Goal: Obtain resource: Download file/media

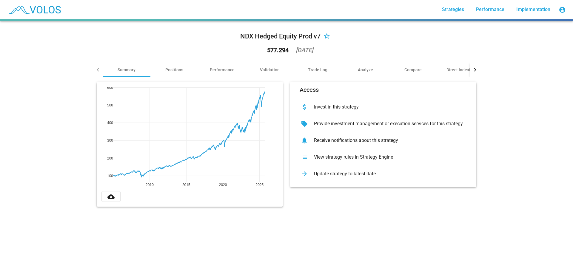
click at [109, 196] on mat-icon "cloud_download" at bounding box center [110, 196] width 7 height 7
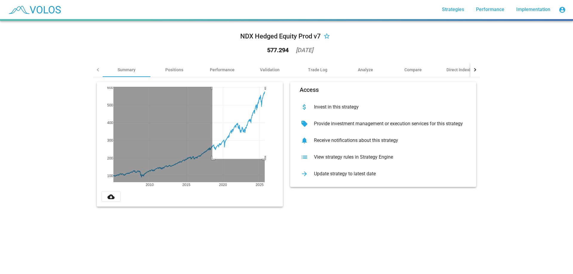
drag, startPoint x: 210, startPoint y: 159, endPoint x: 278, endPoint y: 75, distance: 107.8
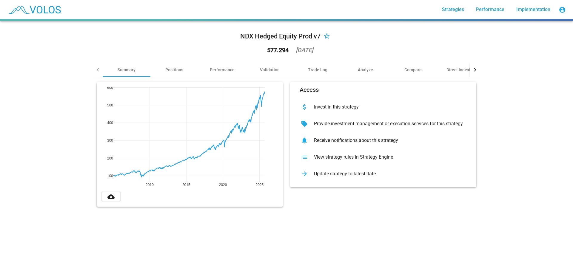
click at [285, 248] on div "NDX Hedged Equity Prod v7 star_border 577.294 2025-09-12 Summary Positions Perf…" at bounding box center [286, 147] width 573 height 253
drag, startPoint x: 240, startPoint y: 35, endPoint x: 318, endPoint y: 36, distance: 78.2
click at [318, 36] on div "NDX Hedged Equity Prod v7" at bounding box center [280, 37] width 81 height 10
click at [242, 34] on div "NDX Hedged Equity Prod v7" at bounding box center [280, 37] width 81 height 10
drag, startPoint x: 239, startPoint y: 37, endPoint x: 318, endPoint y: 37, distance: 78.8
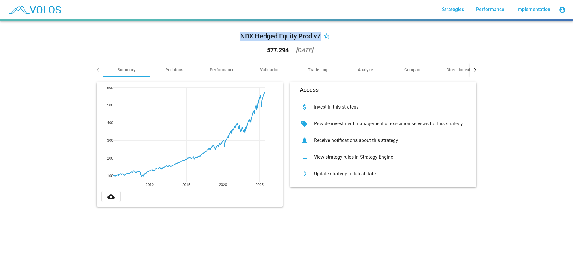
click at [318, 37] on div "NDX Hedged Equity Prod v7" at bounding box center [280, 37] width 81 height 10
drag, startPoint x: 239, startPoint y: 36, endPoint x: 317, endPoint y: 35, distance: 77.9
click at [317, 35] on div "NDX Hedged Equity Prod v7" at bounding box center [280, 37] width 81 height 10
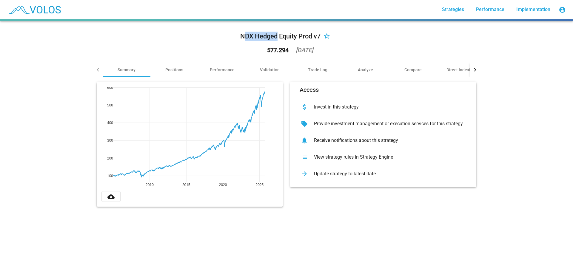
drag, startPoint x: 240, startPoint y: 35, endPoint x: 279, endPoint y: 35, distance: 38.5
click at [277, 35] on div "NDX Hedged Equity Prod v7" at bounding box center [280, 37] width 81 height 10
click at [280, 35] on div "NDX Hedged Equity Prod v7" at bounding box center [280, 37] width 81 height 10
drag, startPoint x: 238, startPoint y: 36, endPoint x: 300, endPoint y: 36, distance: 61.5
click at [300, 36] on div "NDX Hedged Equity Prod v7" at bounding box center [280, 37] width 81 height 10
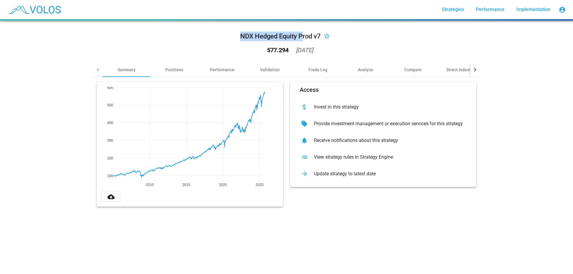
click at [300, 36] on div "NDX Hedged Equity Prod v7" at bounding box center [280, 37] width 81 height 10
drag, startPoint x: 240, startPoint y: 38, endPoint x: 309, endPoint y: 35, distance: 68.7
click at [306, 35] on div "NDX Hedged Equity Prod v7" at bounding box center [280, 37] width 81 height 10
drag, startPoint x: 318, startPoint y: 35, endPoint x: 300, endPoint y: 35, distance: 18.8
click at [307, 35] on div "NDX Hedged Equity Prod v7" at bounding box center [280, 37] width 81 height 10
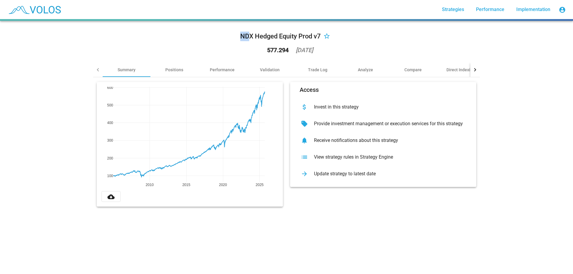
drag, startPoint x: 239, startPoint y: 36, endPoint x: 246, endPoint y: 36, distance: 6.9
click at [246, 36] on div "NDX Hedged Equity Prod v7" at bounding box center [280, 37] width 81 height 10
click at [223, 41] on div "NDX Hedged Equity Prod v7 star_border 577.294 2025-09-12" at bounding box center [286, 44] width 387 height 37
drag, startPoint x: 243, startPoint y: 41, endPoint x: 319, endPoint y: 41, distance: 76.1
click at [319, 41] on div "NDX Hedged Equity Prod v7 star_border 577.294 2025-09-12" at bounding box center [286, 44] width 387 height 37
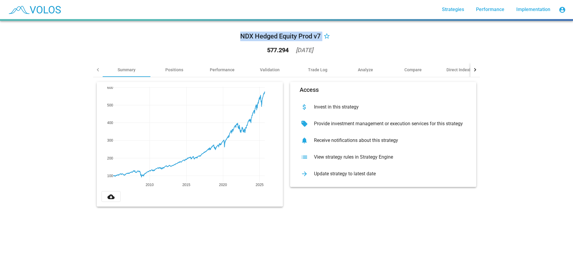
click at [264, 36] on div "NDX Hedged Equity Prod v7" at bounding box center [280, 37] width 81 height 10
drag, startPoint x: 235, startPoint y: 36, endPoint x: 318, endPoint y: 38, distance: 82.7
click at [318, 38] on div "NDX Hedged Equity Prod v7 star_border 577.294 2025-09-12" at bounding box center [286, 44] width 387 height 37
click at [500, 70] on div "NDX Hedged Equity Prod v7 star_border 577.294 2025-09-12 Summary Positions Perf…" at bounding box center [286, 147] width 573 height 253
